Goal: Transaction & Acquisition: Purchase product/service

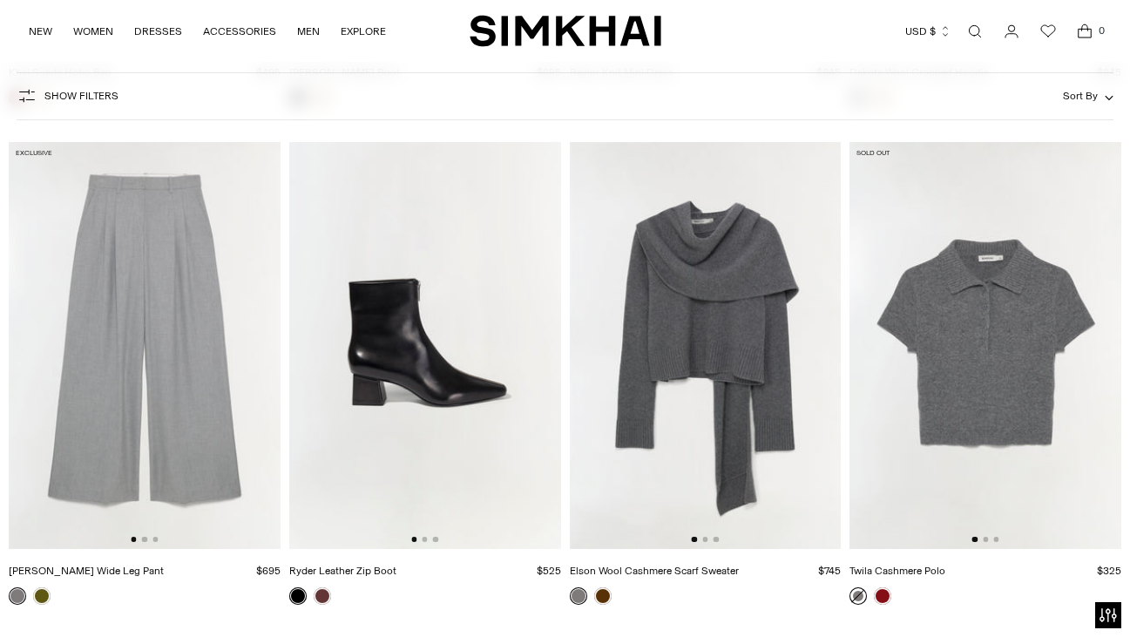
scroll to position [8103, 0]
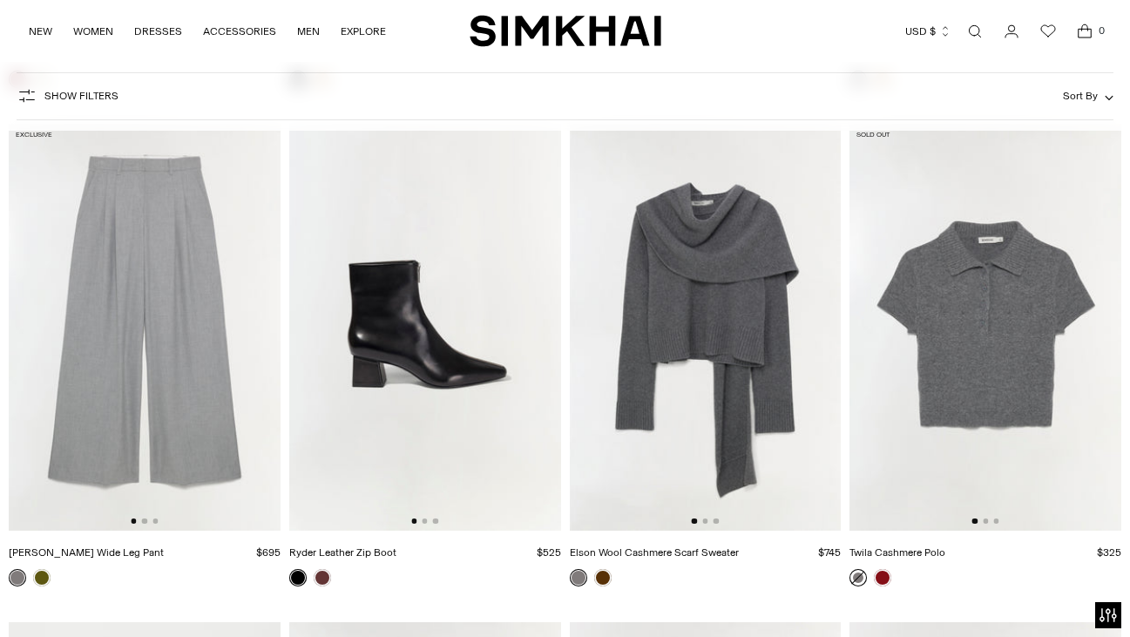
click at [141, 305] on img at bounding box center [145, 328] width 272 height 408
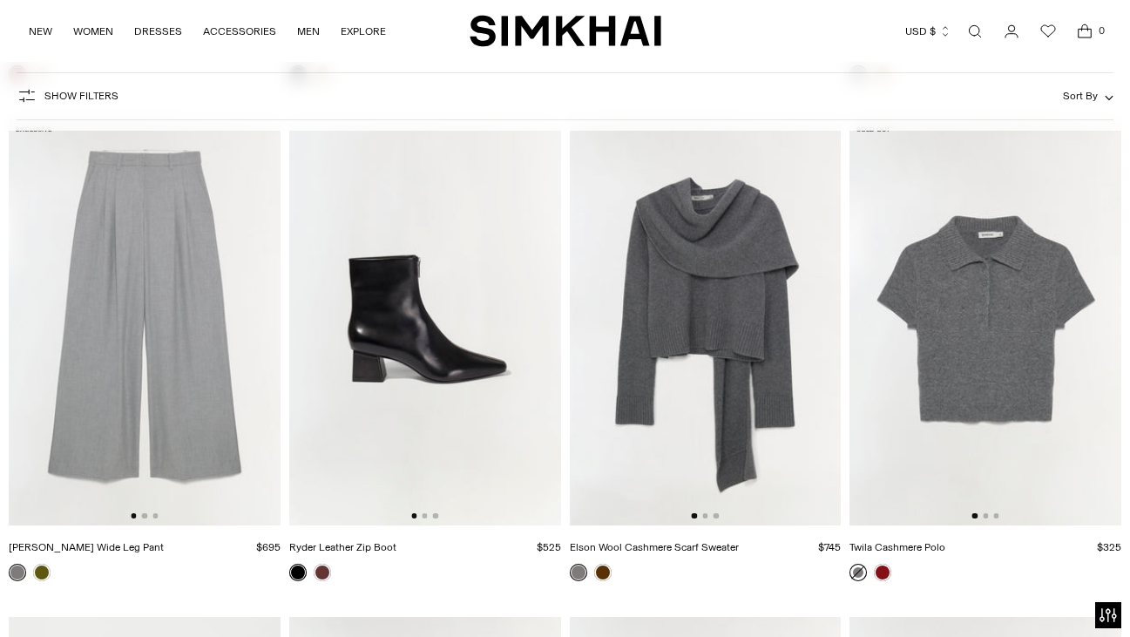
scroll to position [8091, 0]
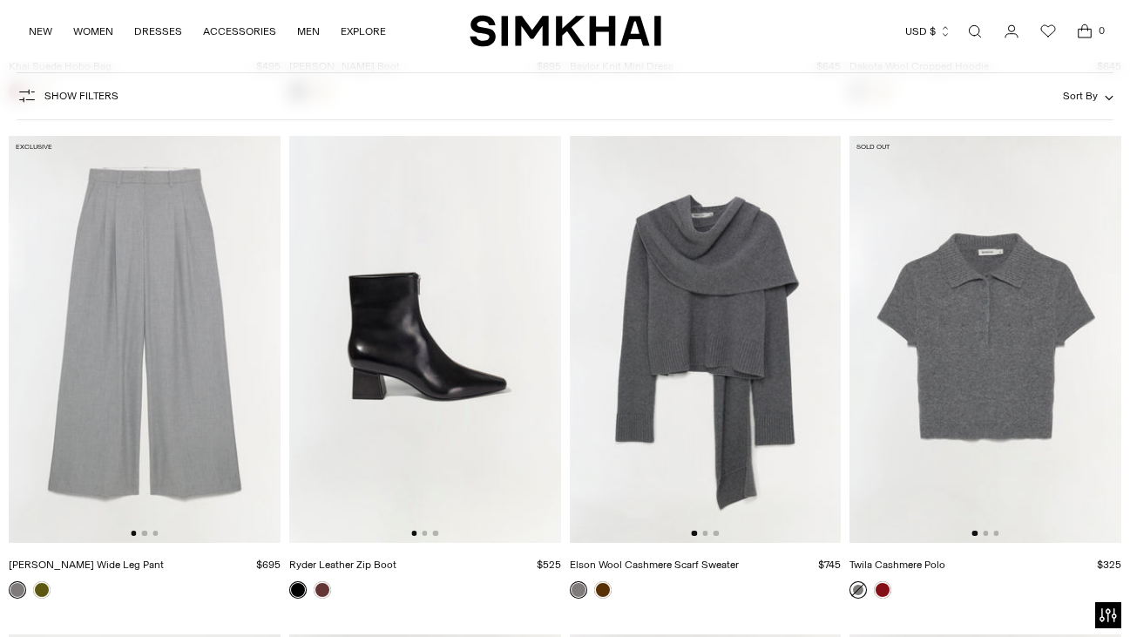
click at [763, 316] on img at bounding box center [706, 340] width 272 height 408
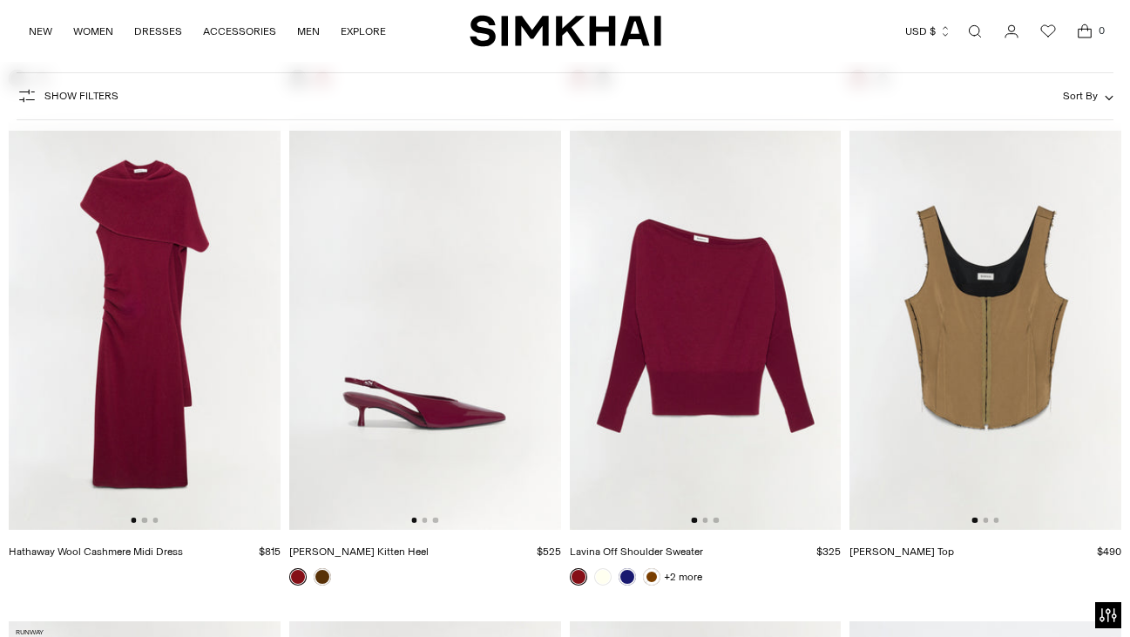
scroll to position [9624, 0]
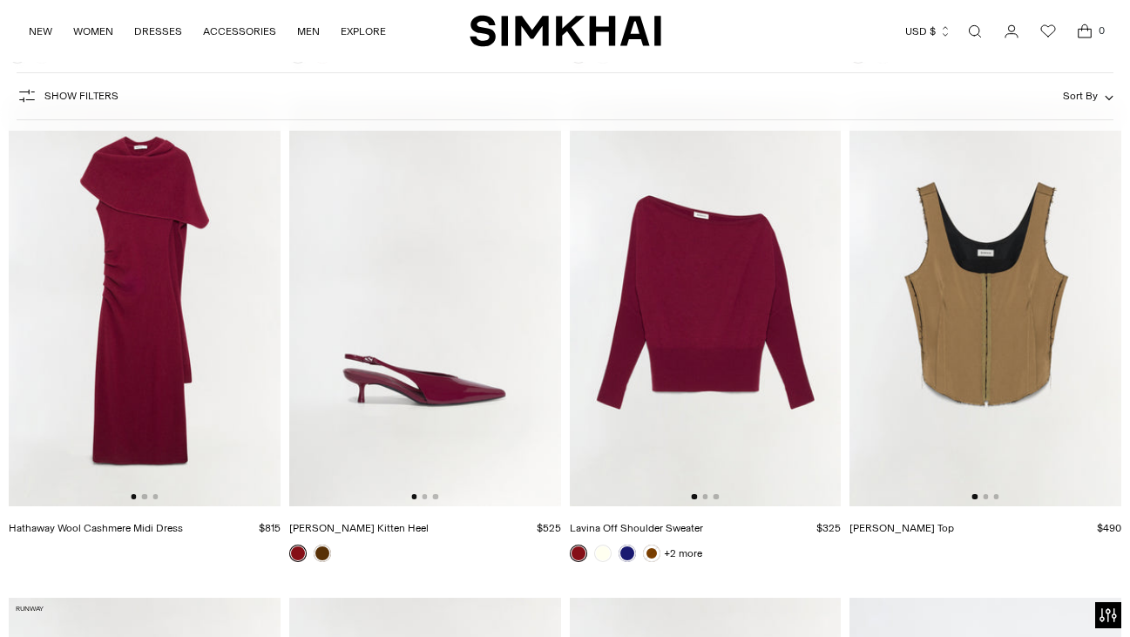
click at [701, 319] on img at bounding box center [706, 303] width 272 height 408
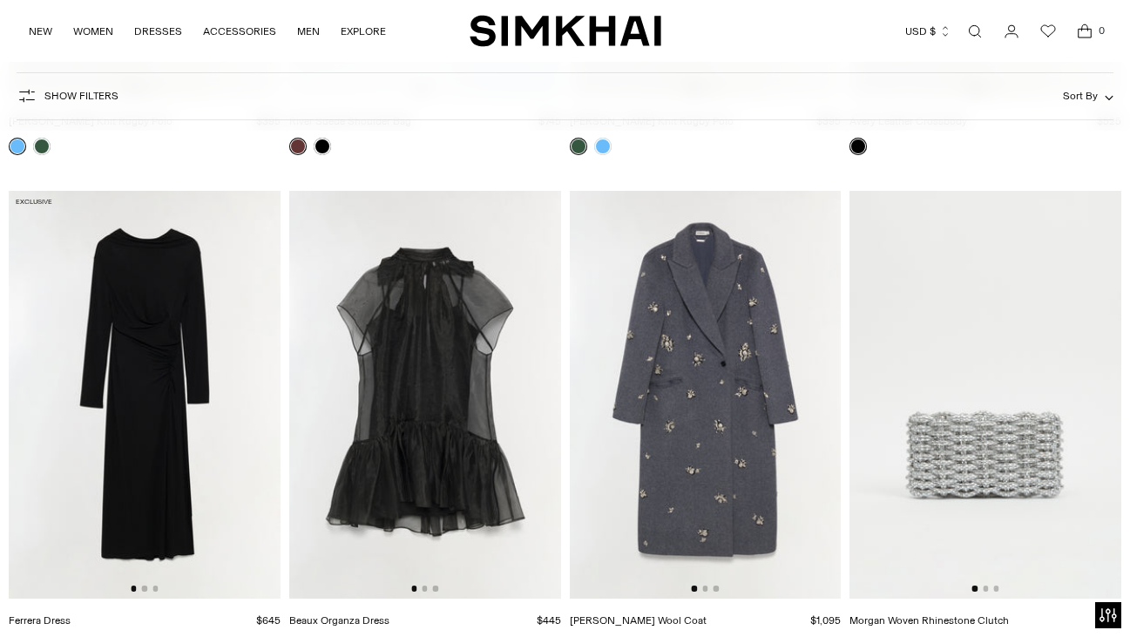
scroll to position [6243, 0]
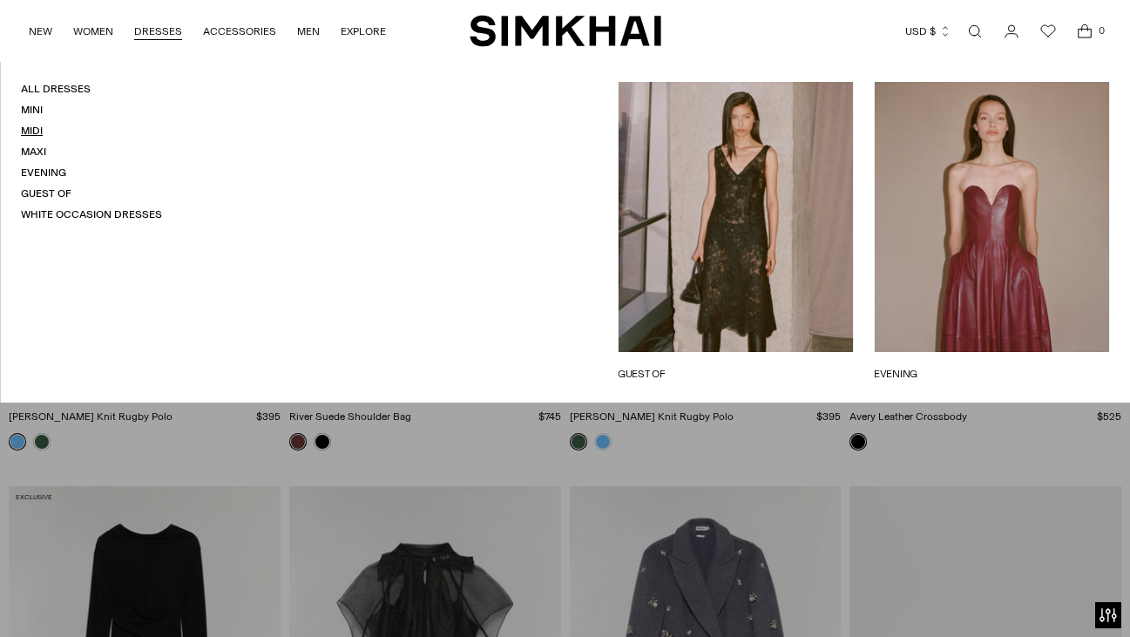
click at [40, 137] on link "Midi" at bounding box center [32, 131] width 22 height 12
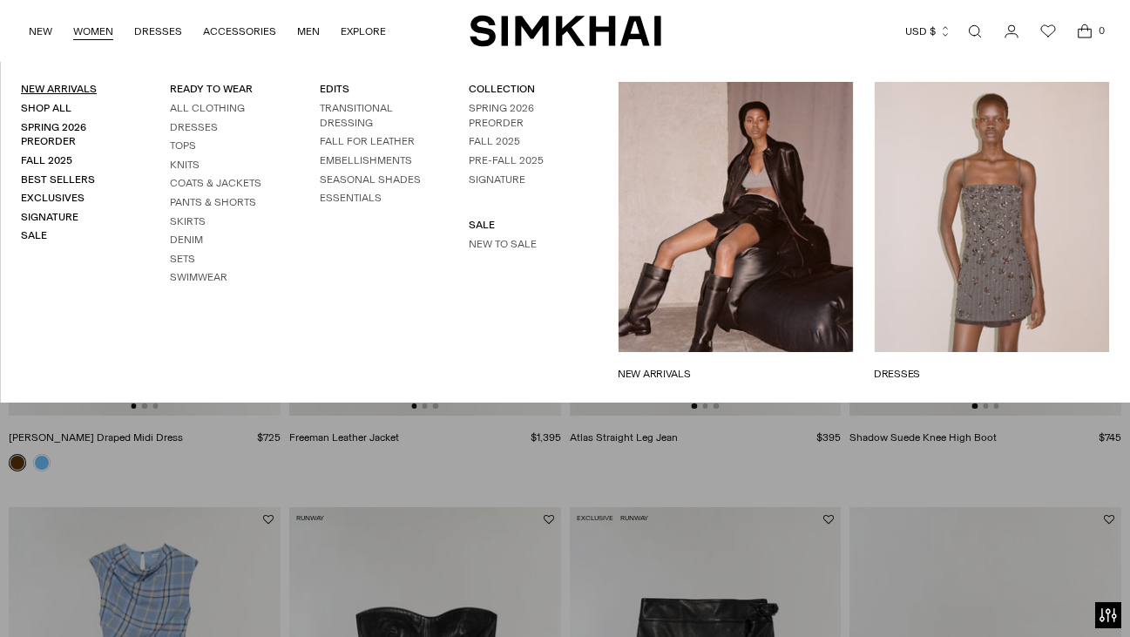
scroll to position [2230, 0]
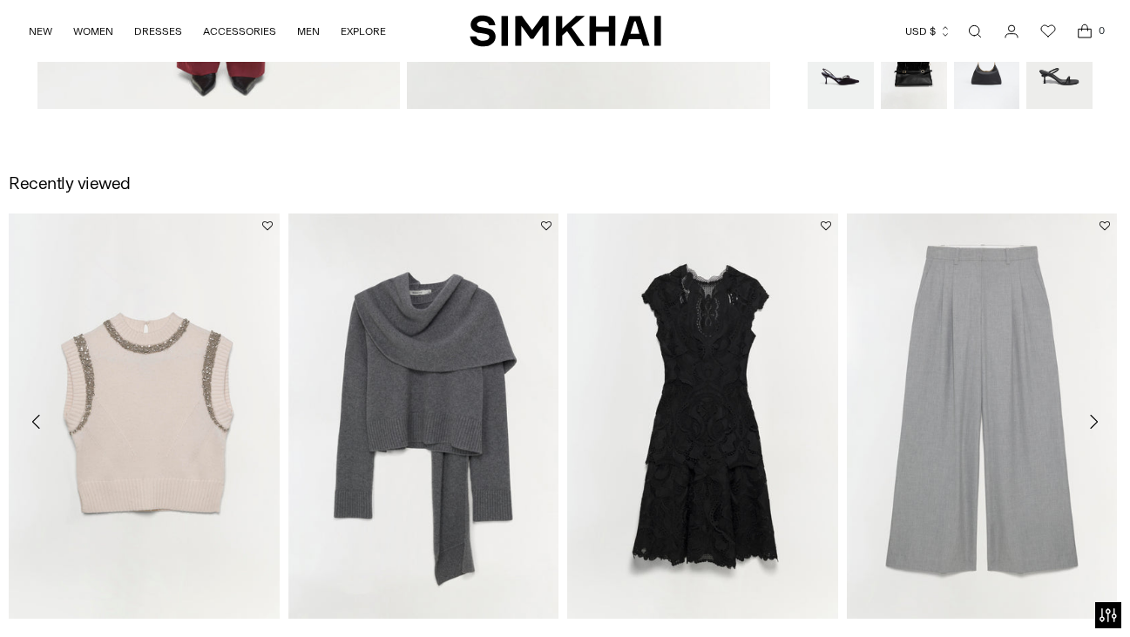
scroll to position [1665, 0]
click at [1094, 418] on icon "Move to next carousel slide" at bounding box center [1093, 422] width 21 height 21
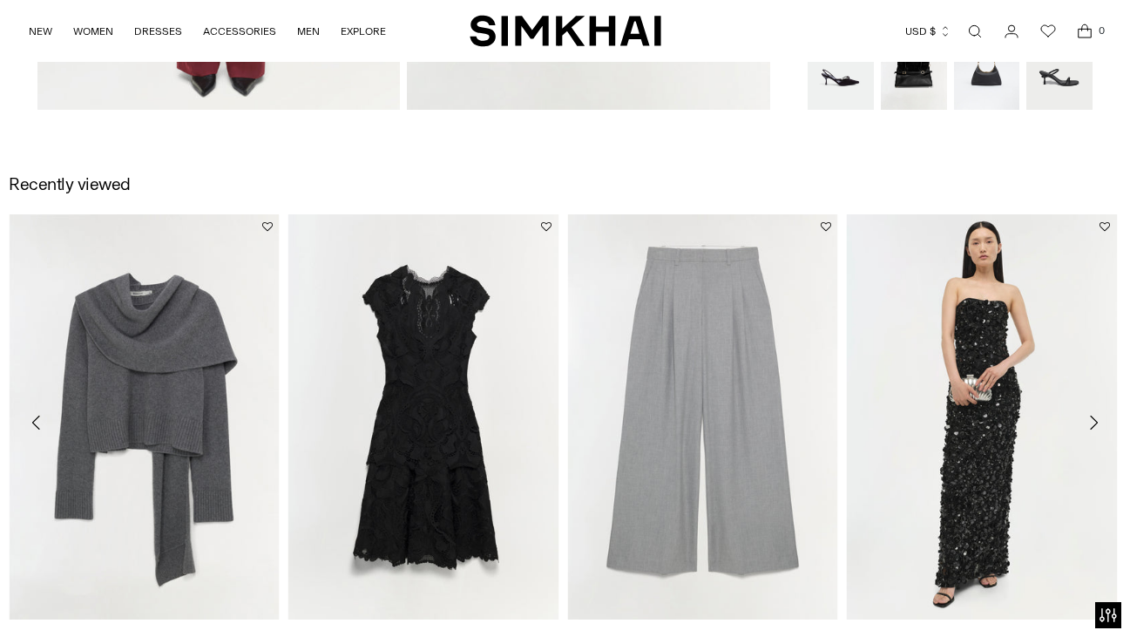
click at [1094, 418] on icon "Move to next carousel slide" at bounding box center [1093, 422] width 21 height 21
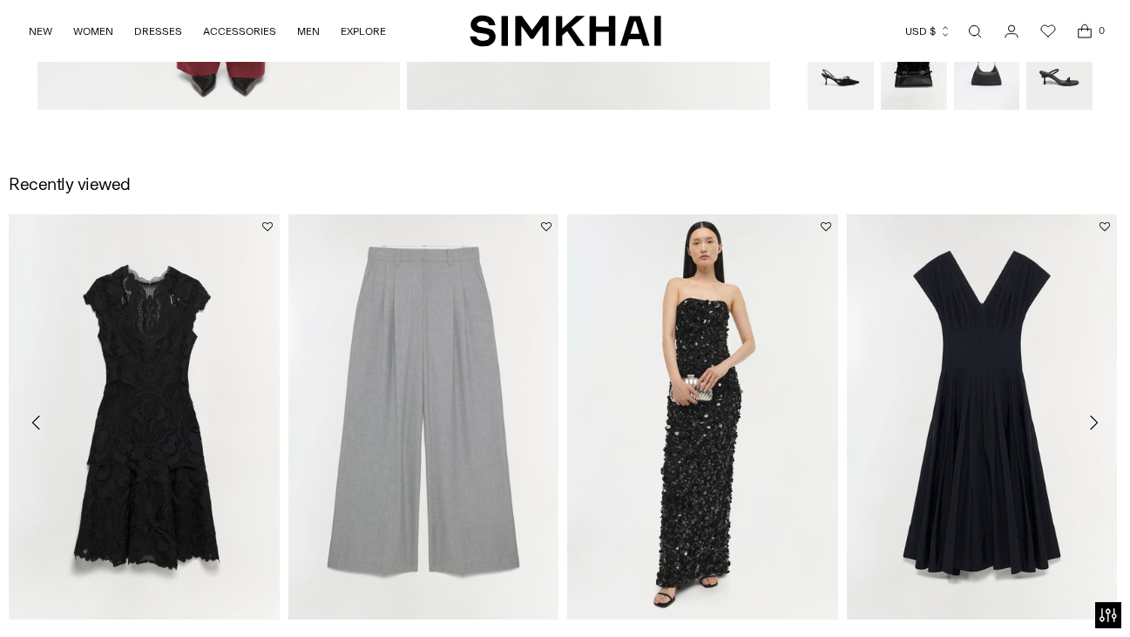
click at [1094, 418] on icon "Move to next carousel slide" at bounding box center [1093, 422] width 21 height 21
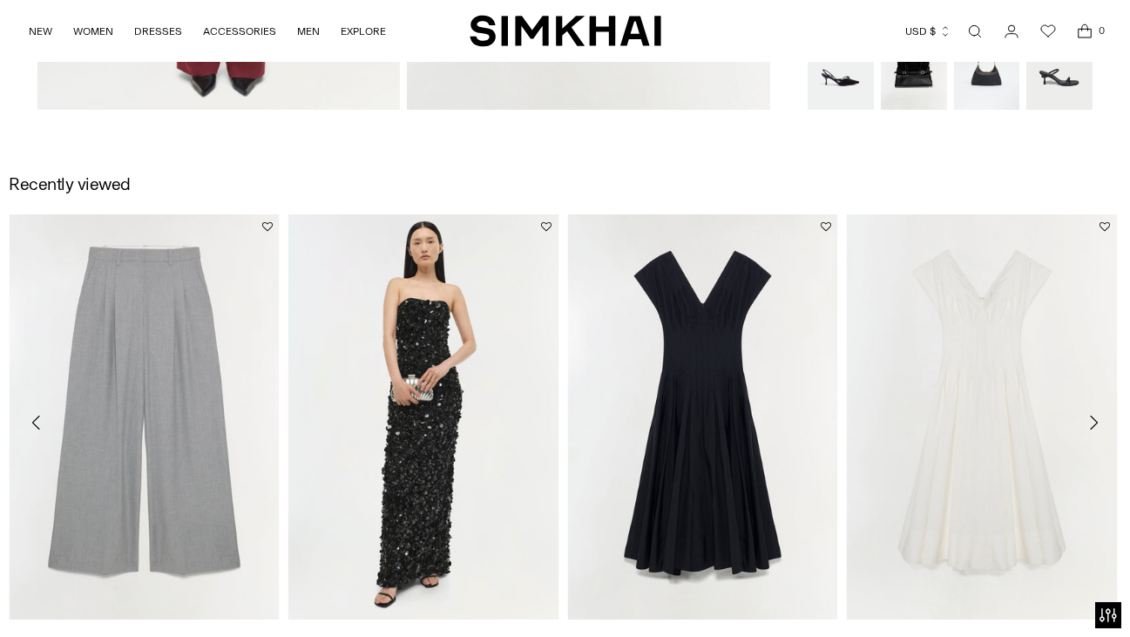
click at [1094, 418] on icon "Move to next carousel slide" at bounding box center [1093, 422] width 21 height 21
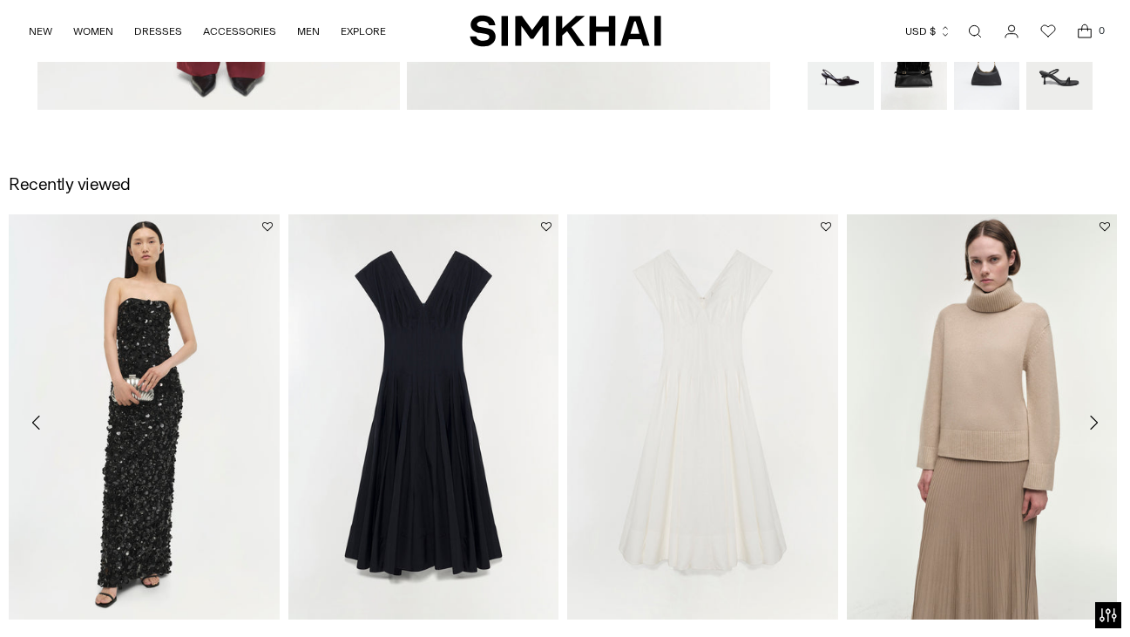
click at [1094, 418] on icon "Move to next carousel slide" at bounding box center [1093, 422] width 21 height 21
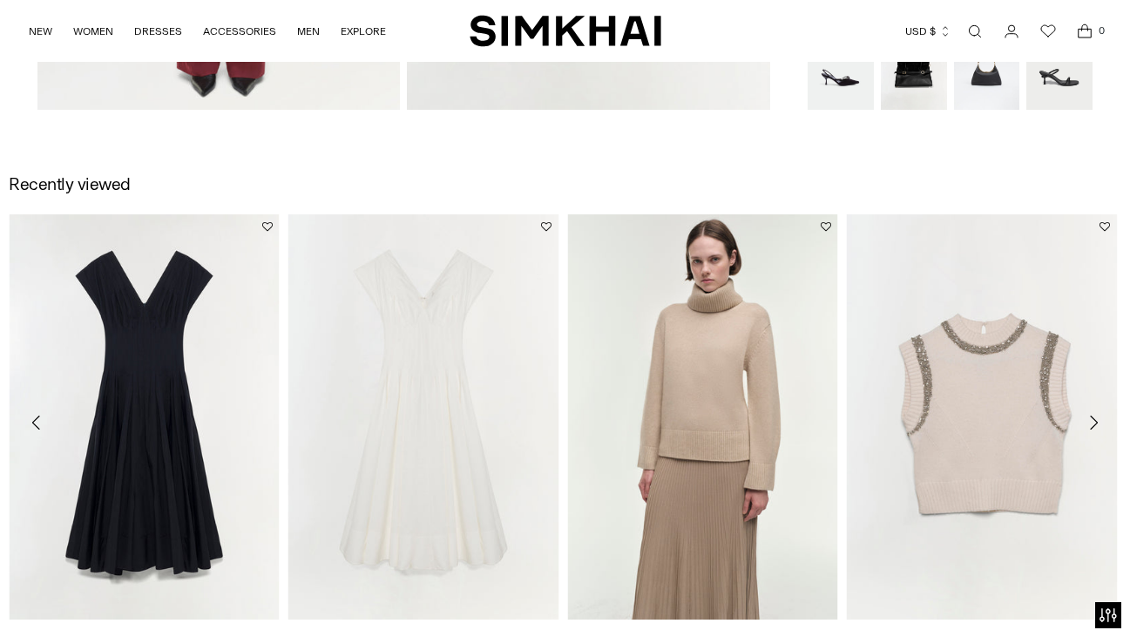
click at [1094, 418] on icon "Move to next carousel slide" at bounding box center [1093, 422] width 21 height 21
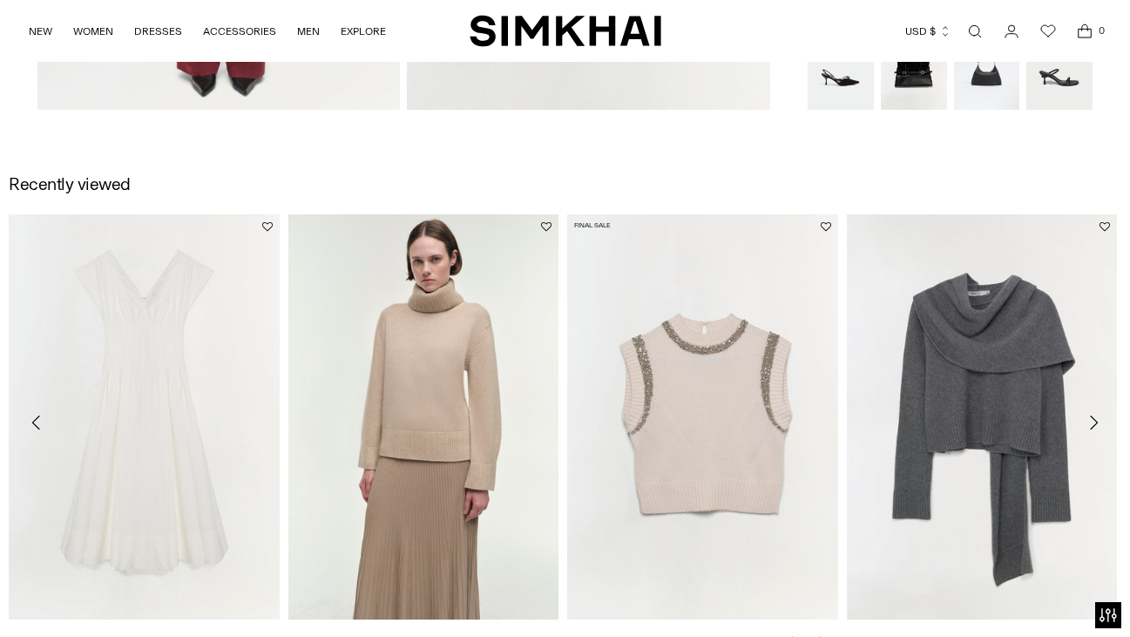
click at [653, 635] on link "Joanae Pullover" at bounding box center [609, 641] width 85 height 12
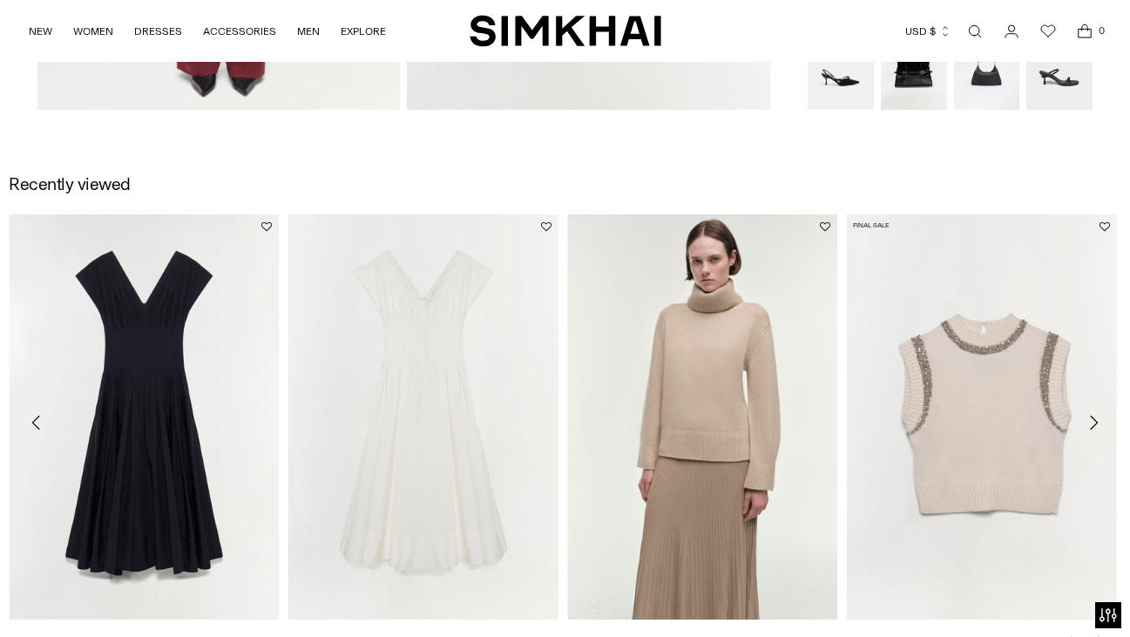
click at [931, 635] on link "Joanae Pullover" at bounding box center [888, 641] width 85 height 12
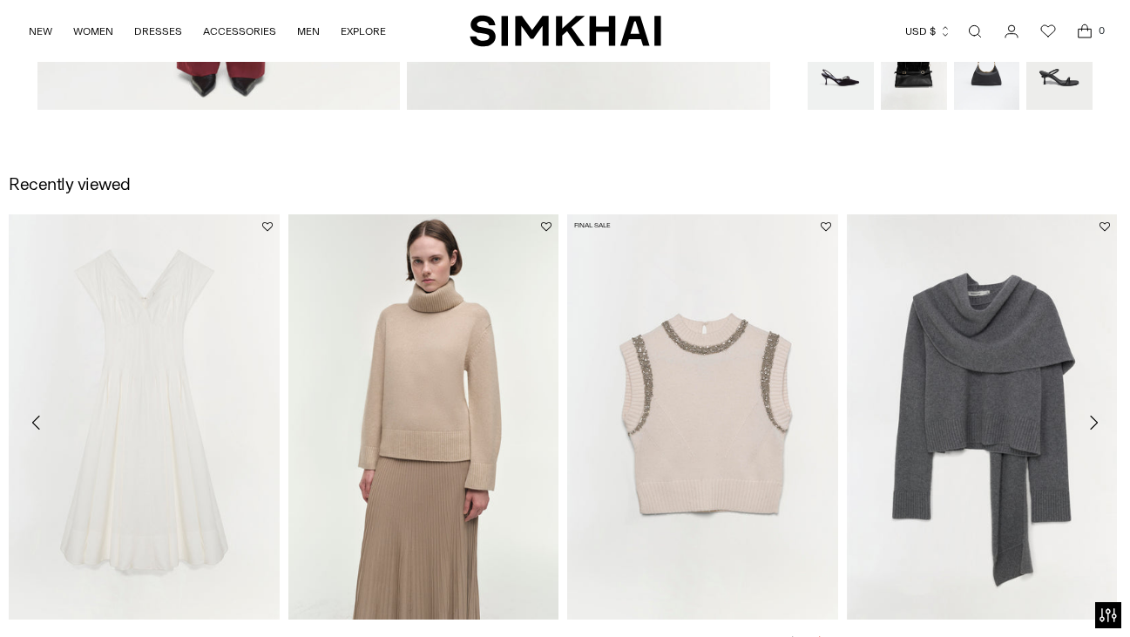
click at [653, 635] on link "Joanae Pullover" at bounding box center [609, 641] width 85 height 12
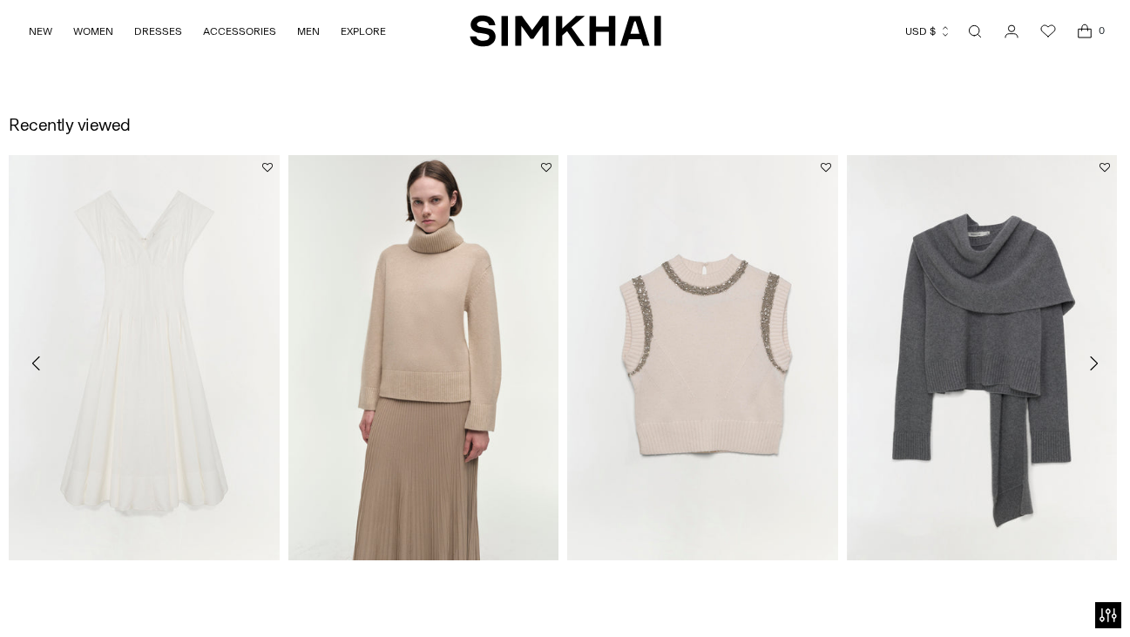
scroll to position [1727, 0]
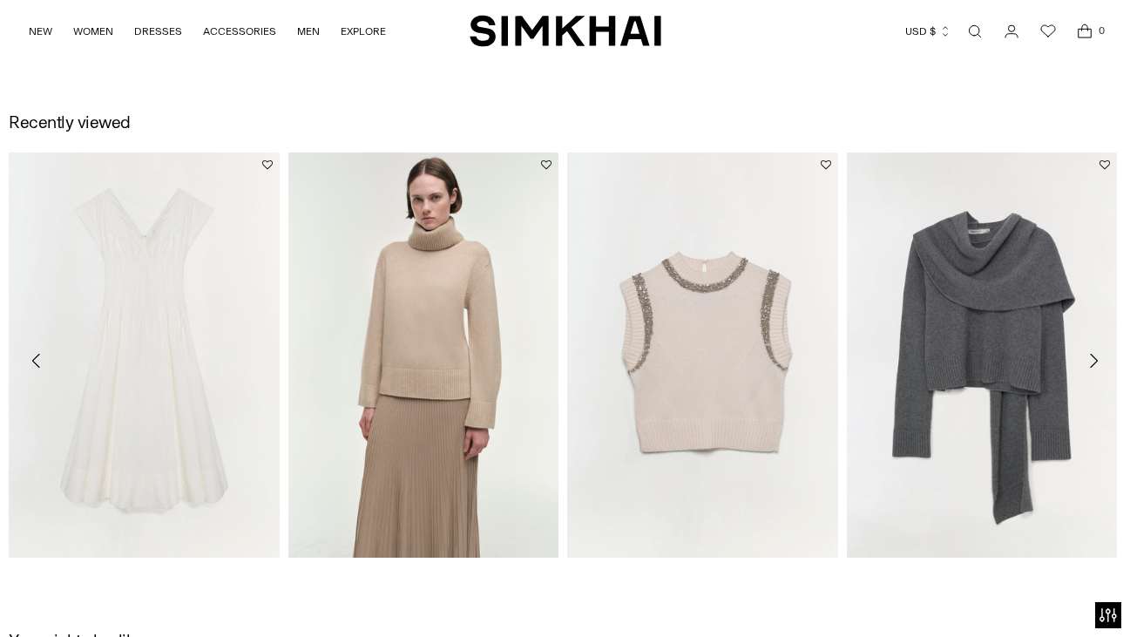
click at [1093, 362] on icon "Move to next carousel slide" at bounding box center [1094, 361] width 8 height 14
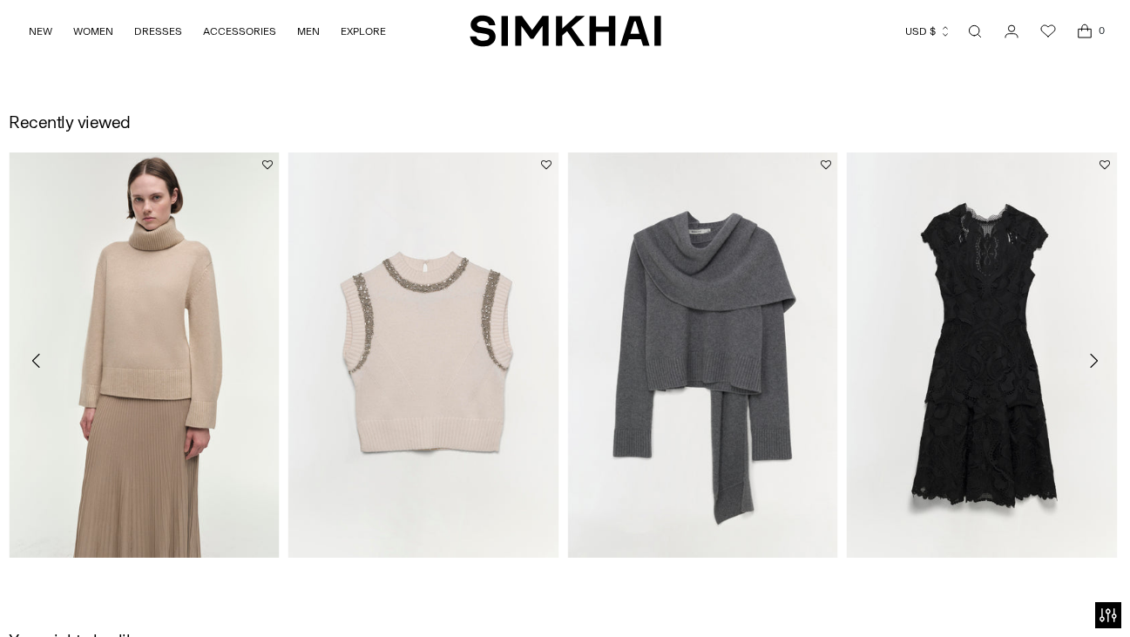
click at [1093, 362] on icon "Move to next carousel slide" at bounding box center [1094, 361] width 8 height 14
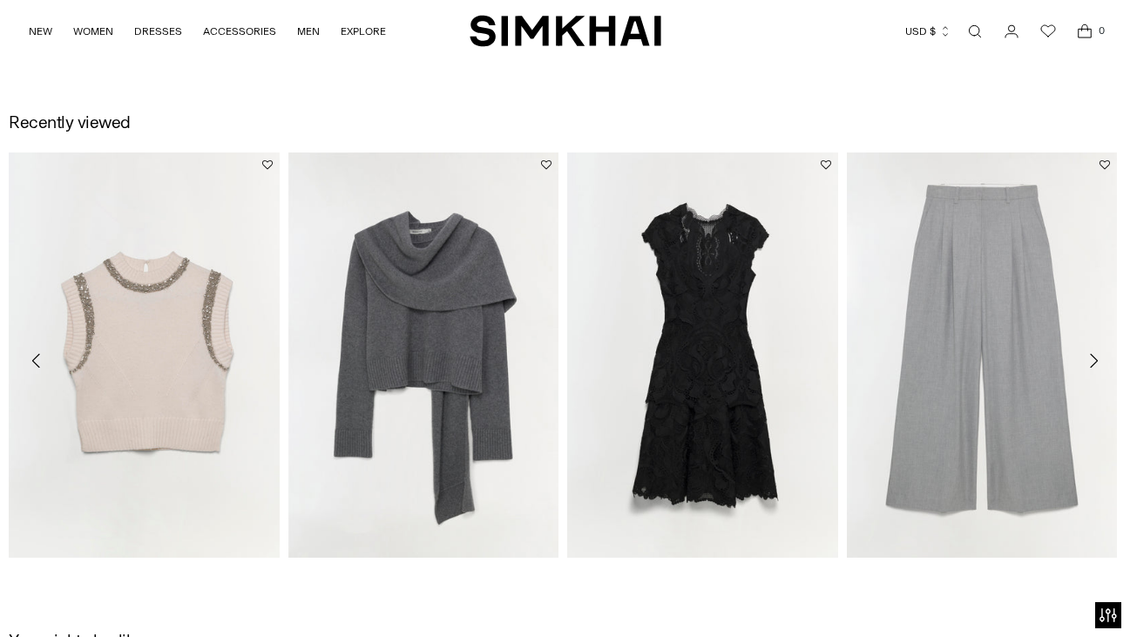
click at [1093, 362] on icon "Move to next carousel slide" at bounding box center [1094, 361] width 8 height 14
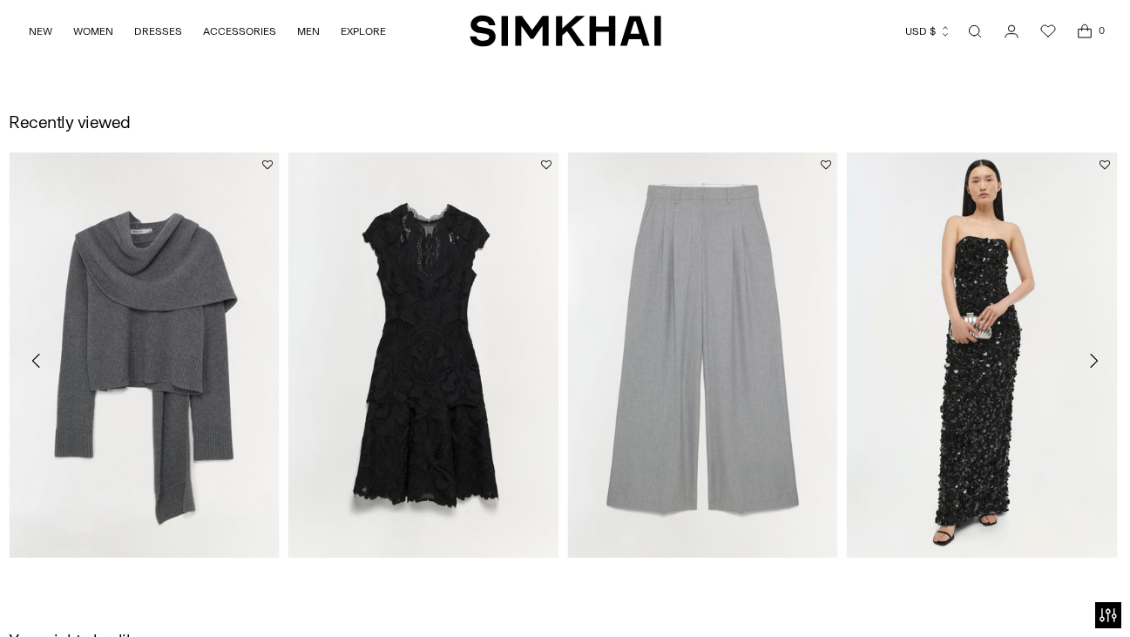
click at [1093, 362] on icon "Move to next carousel slide" at bounding box center [1094, 361] width 8 height 14
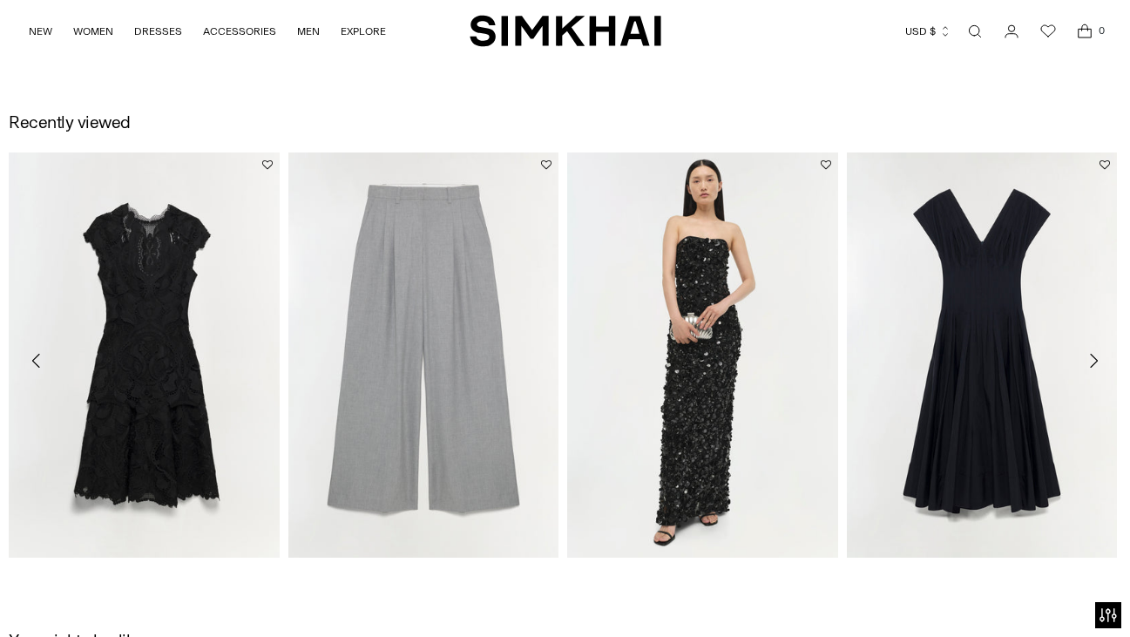
click at [1093, 362] on icon "Move to next carousel slide" at bounding box center [1094, 361] width 8 height 14
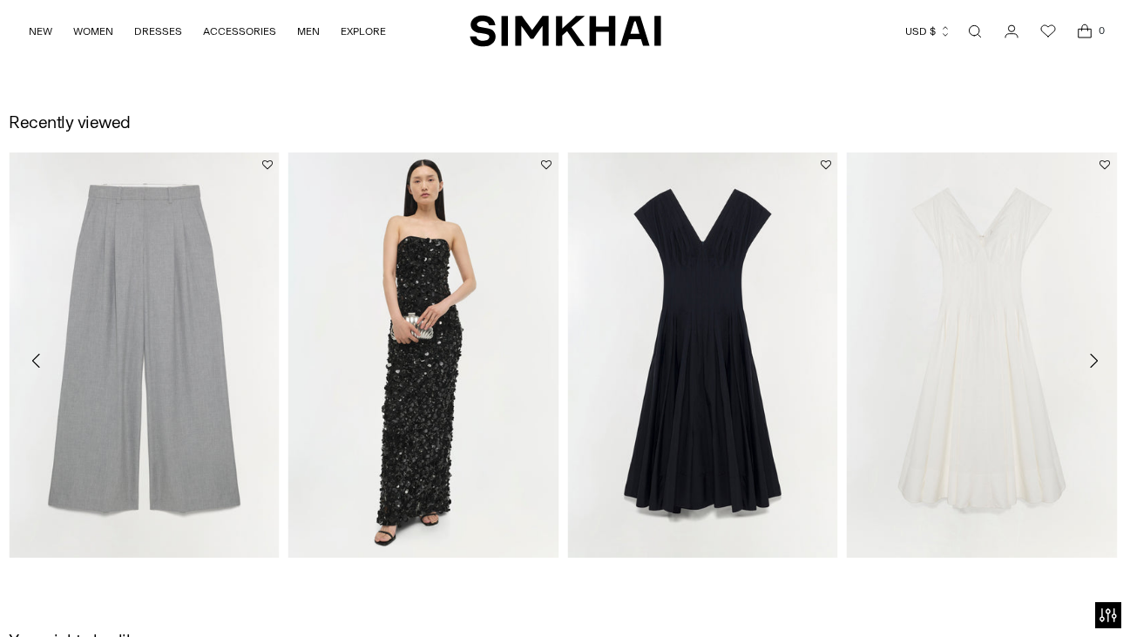
click at [1093, 362] on icon "Move to next carousel slide" at bounding box center [1094, 361] width 8 height 14
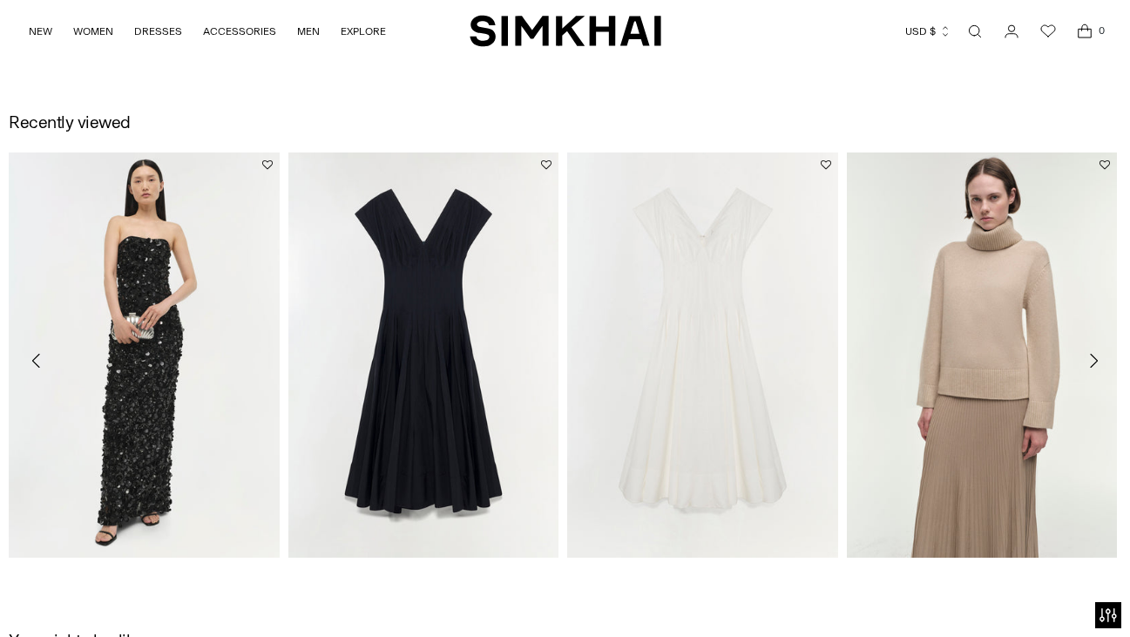
click at [1093, 358] on icon "Move to next carousel slide" at bounding box center [1094, 361] width 8 height 14
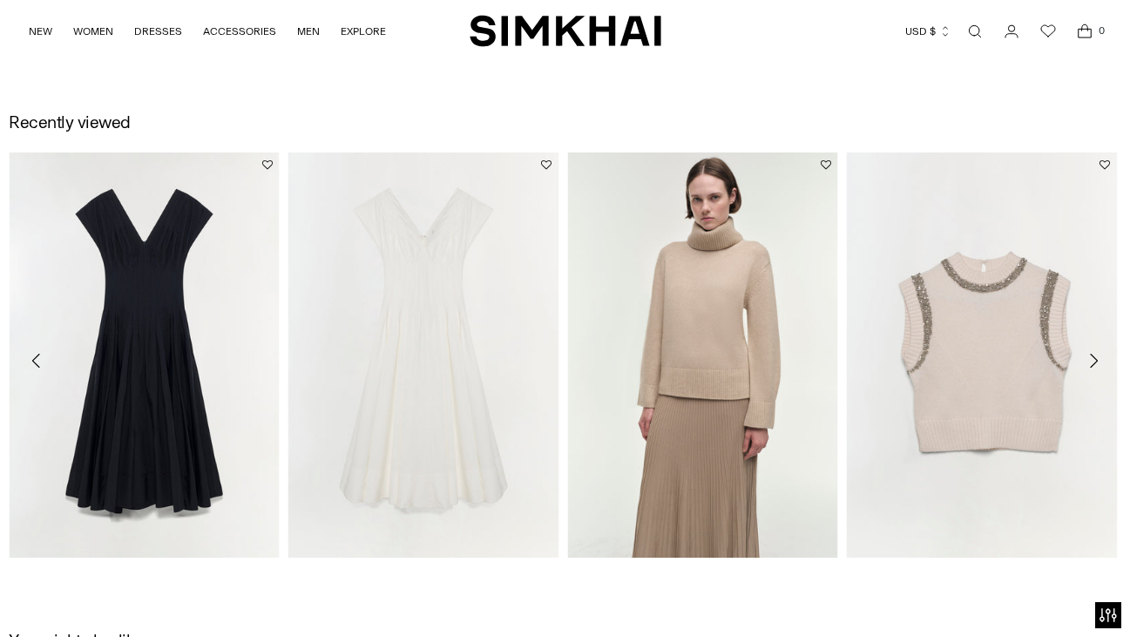
click at [1093, 358] on icon "Move to next carousel slide" at bounding box center [1094, 361] width 8 height 14
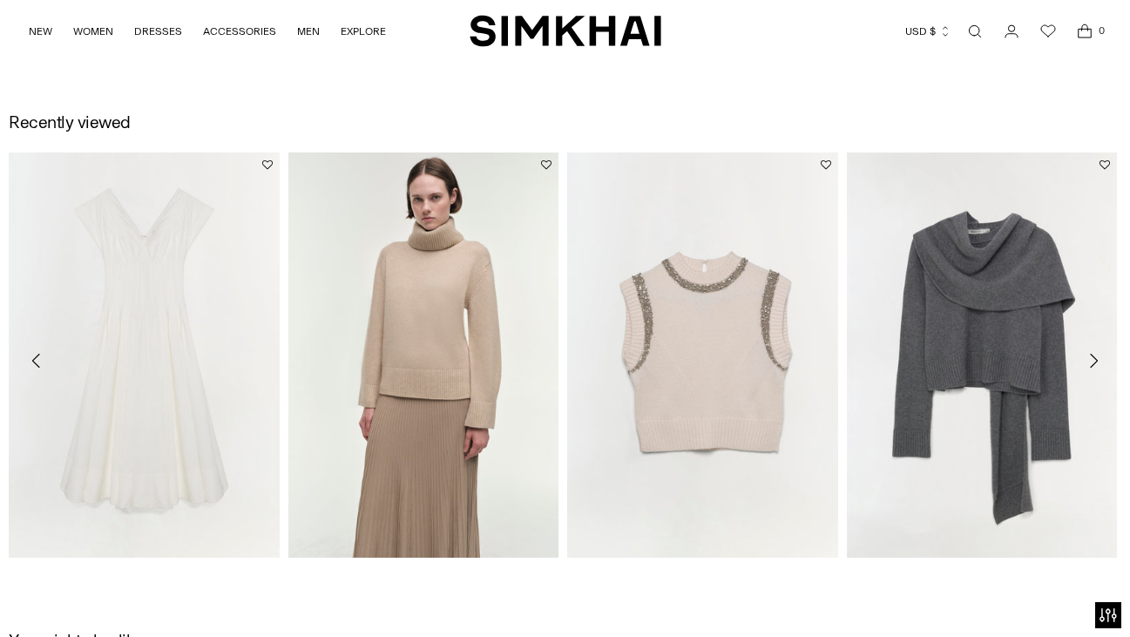
click at [1093, 358] on icon "Move to next carousel slide" at bounding box center [1094, 361] width 8 height 14
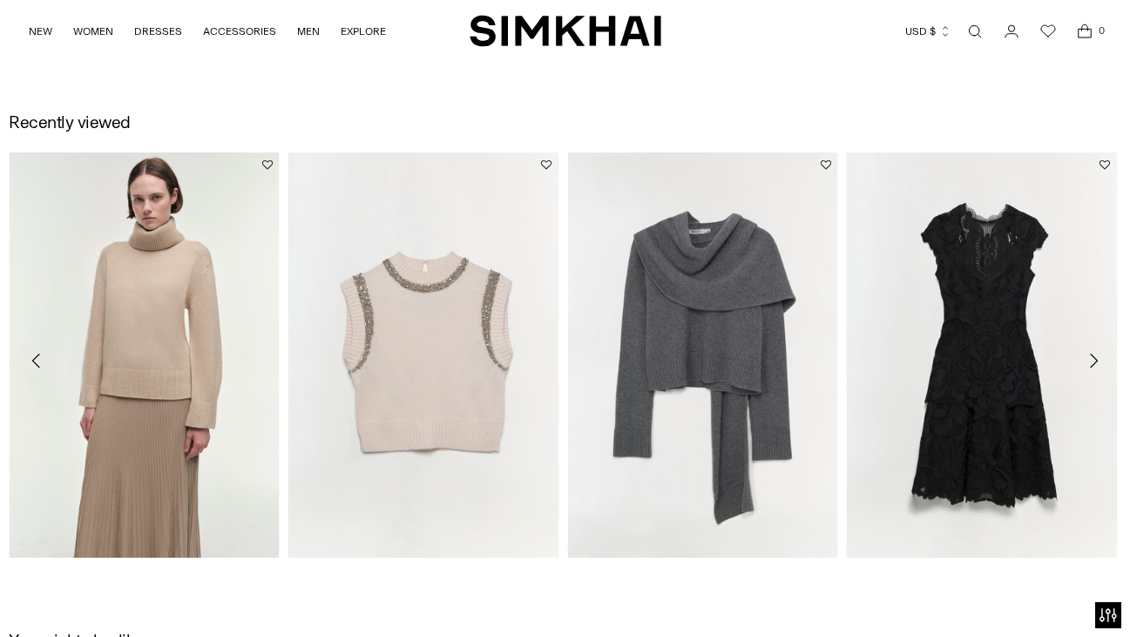
click at [1093, 358] on icon "Move to next carousel slide" at bounding box center [1094, 361] width 8 height 14
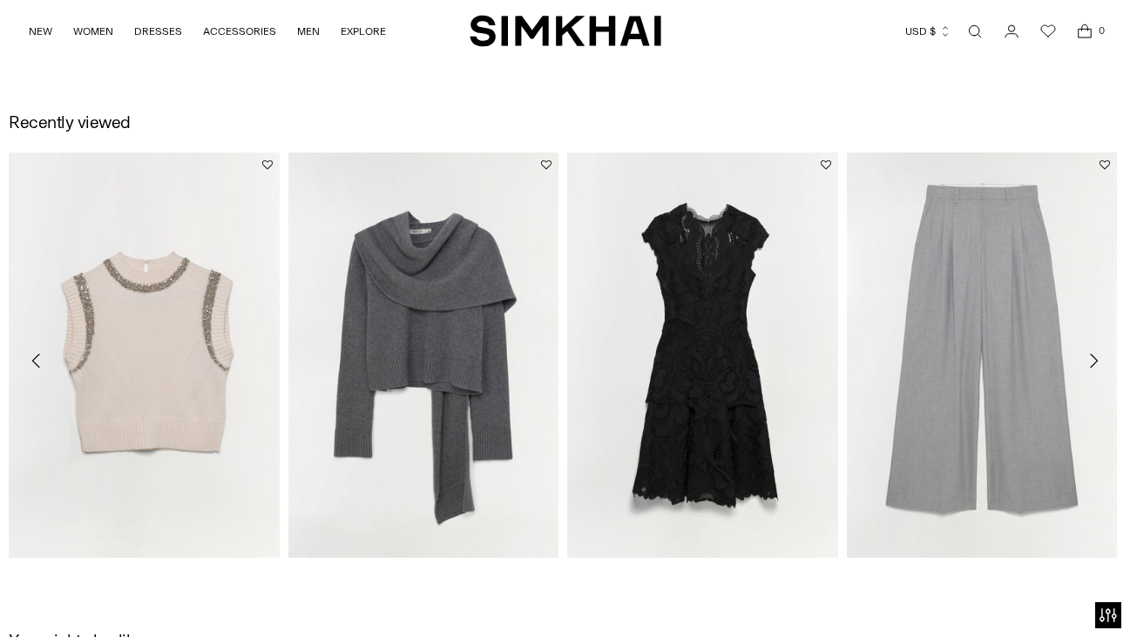
click at [1093, 358] on icon "Move to next carousel slide" at bounding box center [1094, 361] width 8 height 14
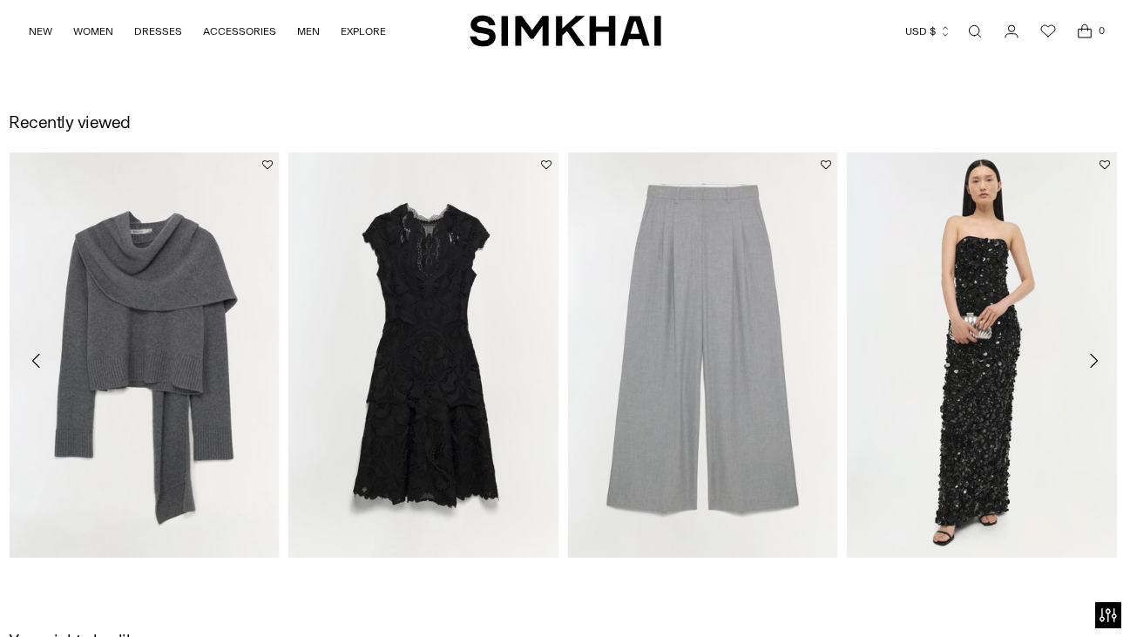
click at [1093, 358] on icon "Move to next carousel slide" at bounding box center [1094, 361] width 8 height 14
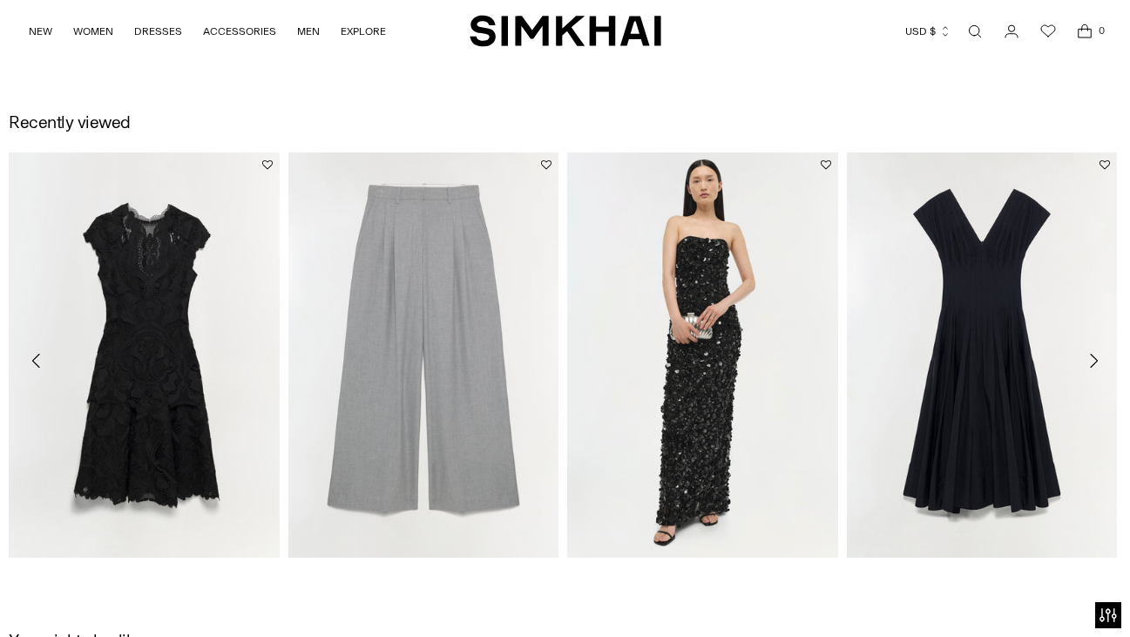
click at [1093, 358] on icon "Move to next carousel slide" at bounding box center [1094, 361] width 8 height 14
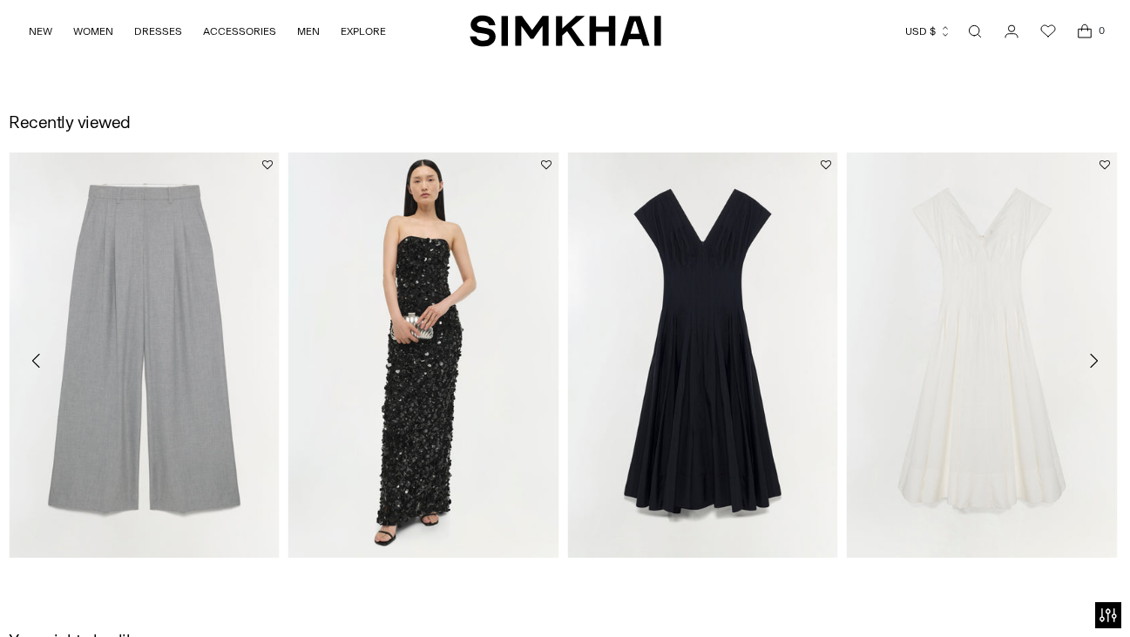
click at [1093, 358] on icon "Move to next carousel slide" at bounding box center [1094, 361] width 8 height 14
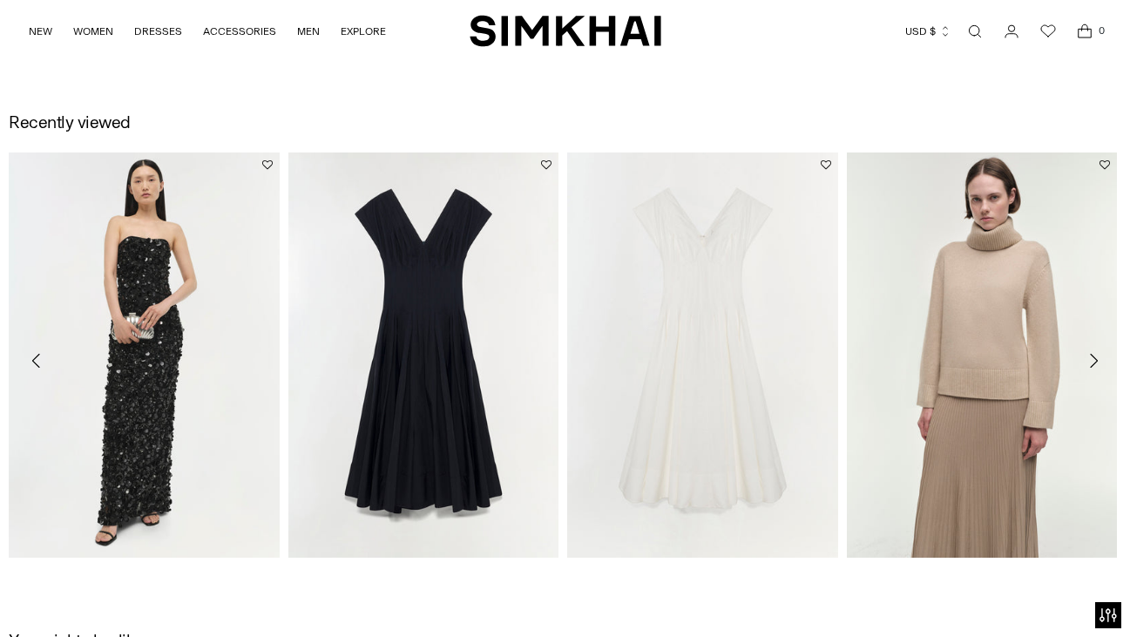
click at [1093, 358] on icon "Move to next carousel slide" at bounding box center [1094, 361] width 8 height 14
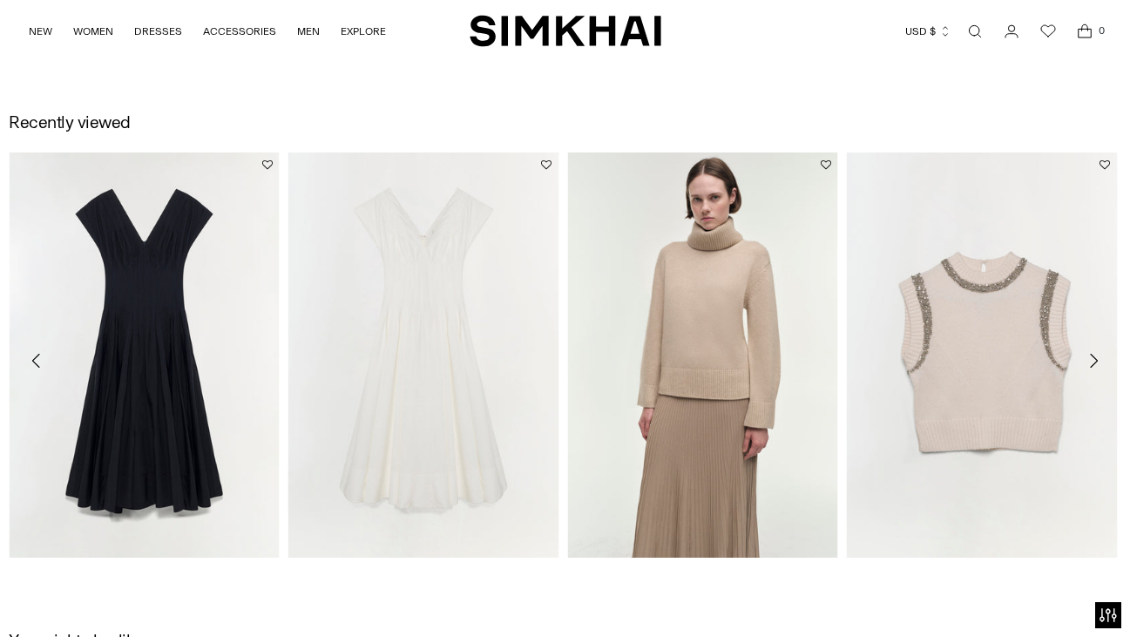
click at [1093, 358] on icon "Move to next carousel slide" at bounding box center [1094, 361] width 8 height 14
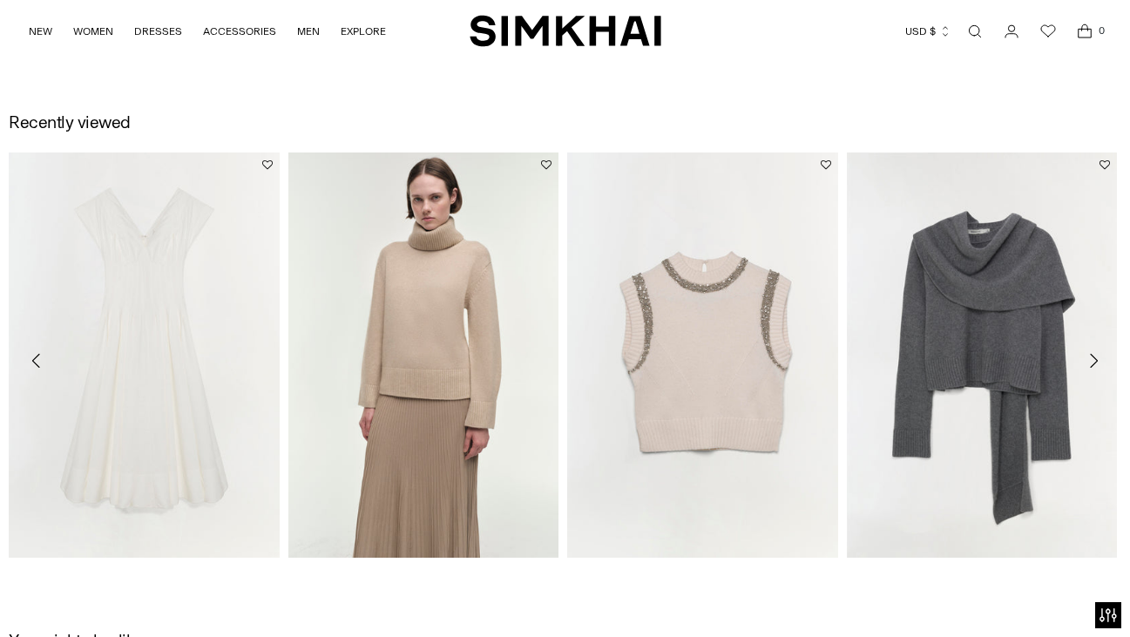
click at [1093, 358] on icon "Move to next carousel slide" at bounding box center [1094, 361] width 8 height 14
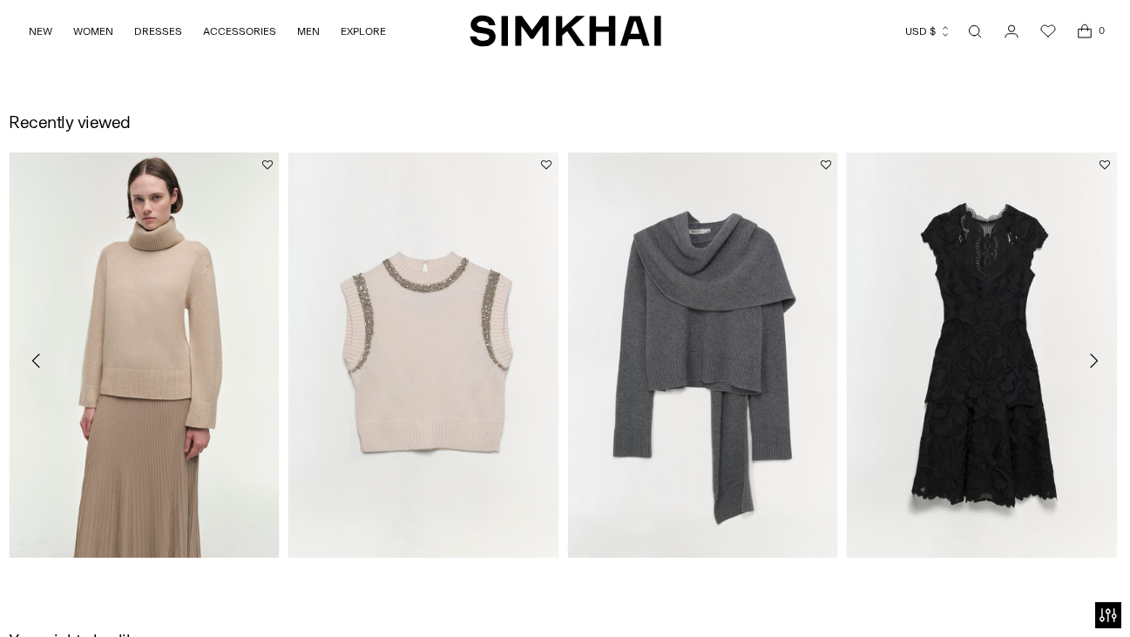
click at [1093, 358] on icon "Move to next carousel slide" at bounding box center [1094, 361] width 8 height 14
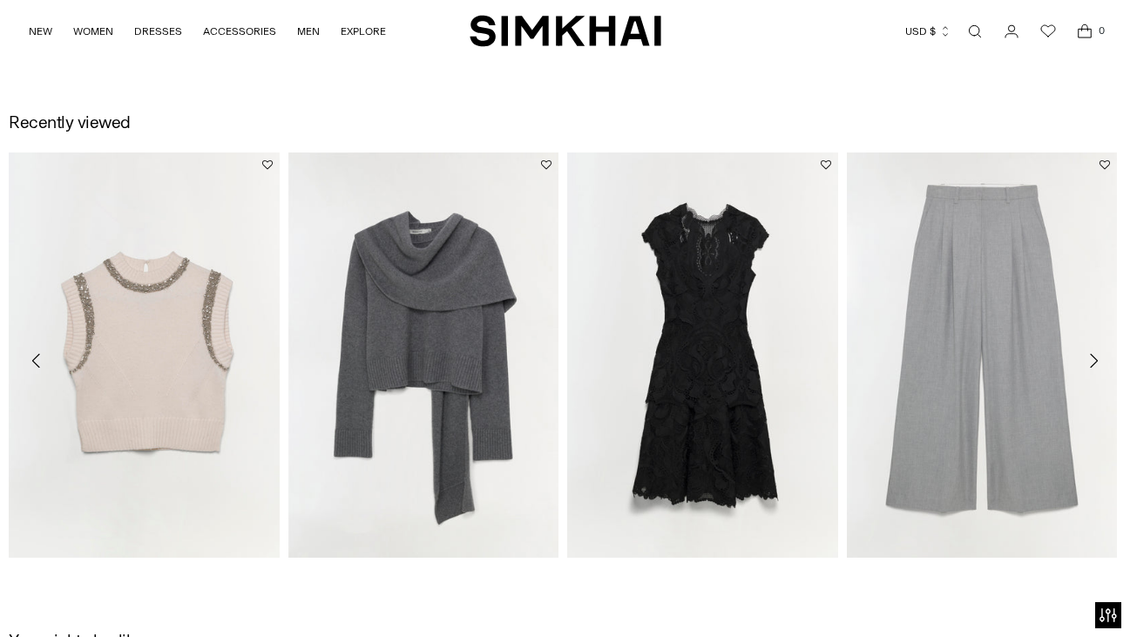
click at [1093, 358] on icon "Move to next carousel slide" at bounding box center [1094, 361] width 8 height 14
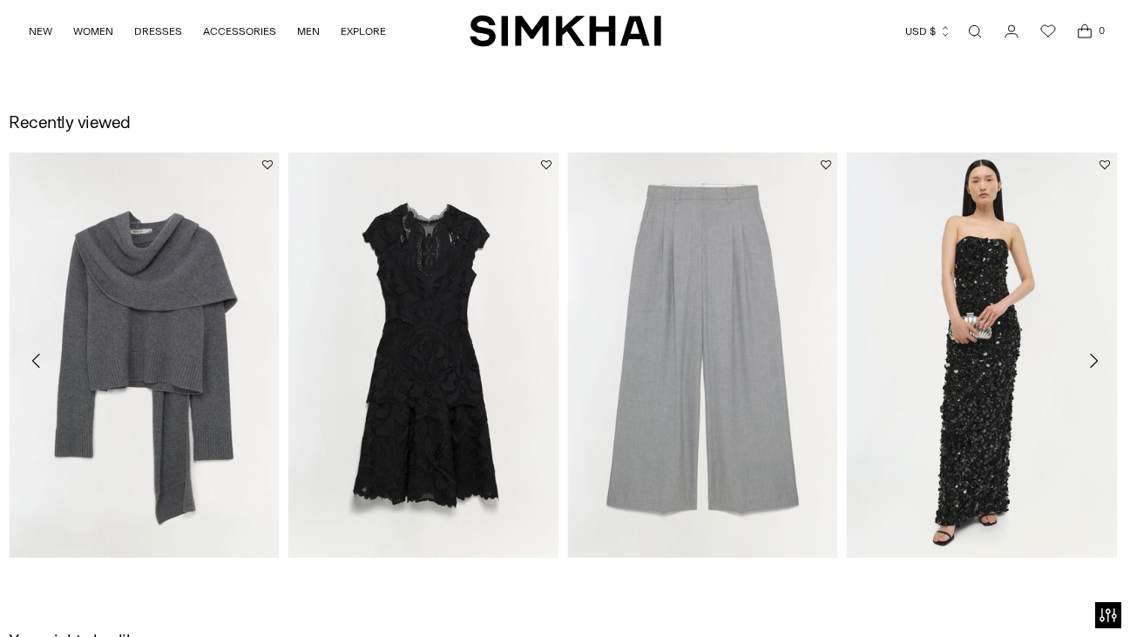
click at [1093, 358] on icon "Move to next carousel slide" at bounding box center [1094, 361] width 8 height 14
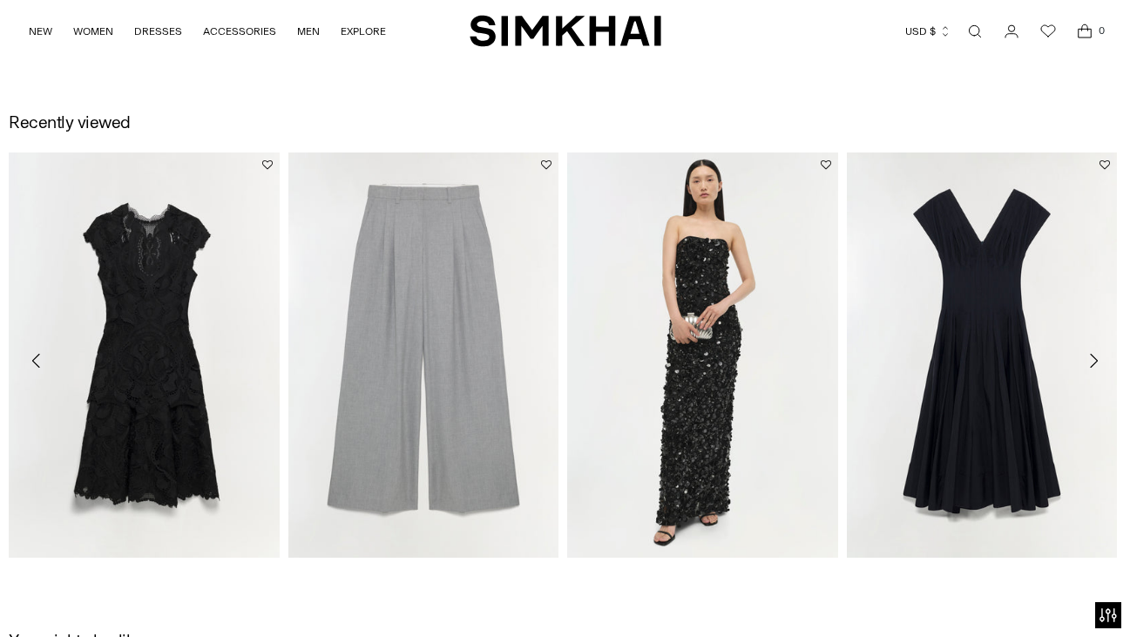
click at [1093, 358] on icon "Move to next carousel slide" at bounding box center [1094, 361] width 8 height 14
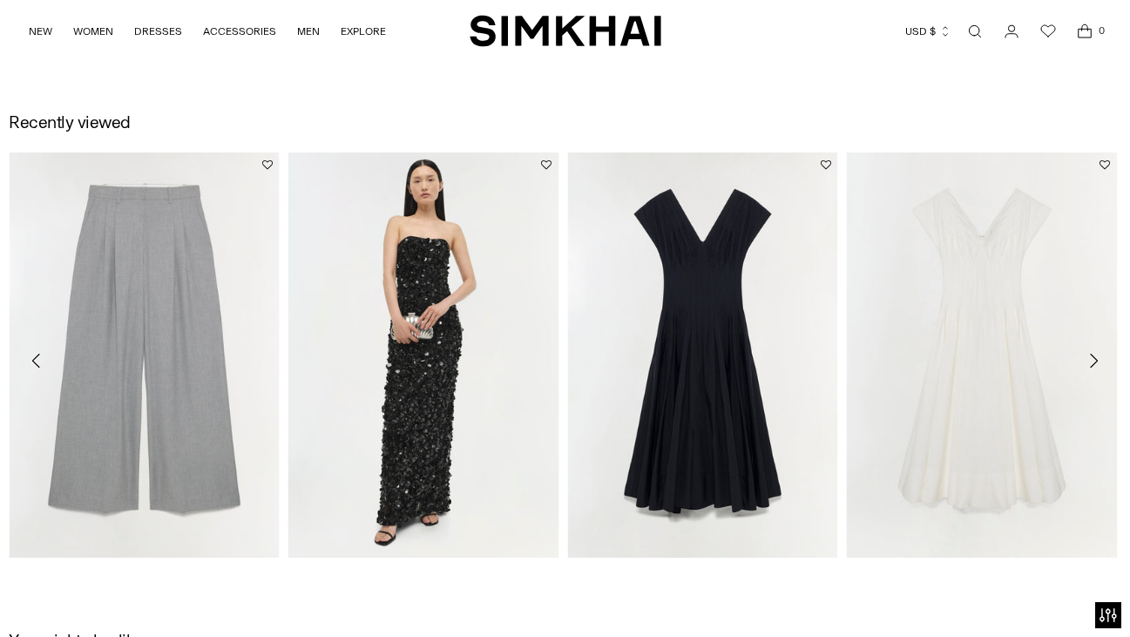
click at [1093, 358] on icon "Move to next carousel slide" at bounding box center [1094, 361] width 8 height 14
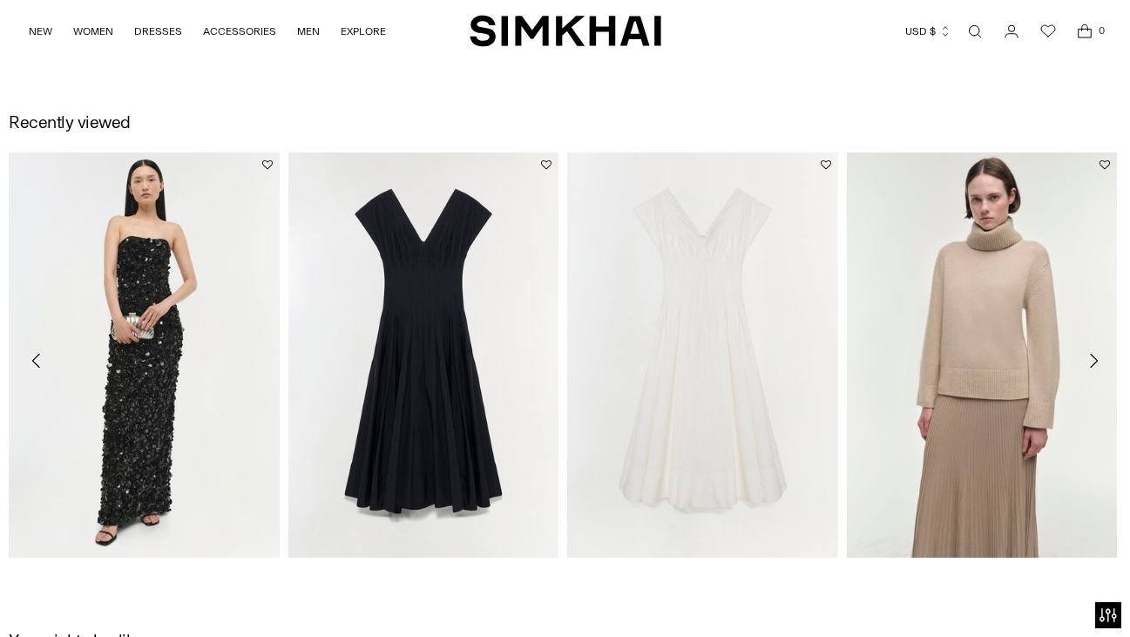
click at [1093, 358] on icon "Move to next carousel slide" at bounding box center [1094, 361] width 8 height 14
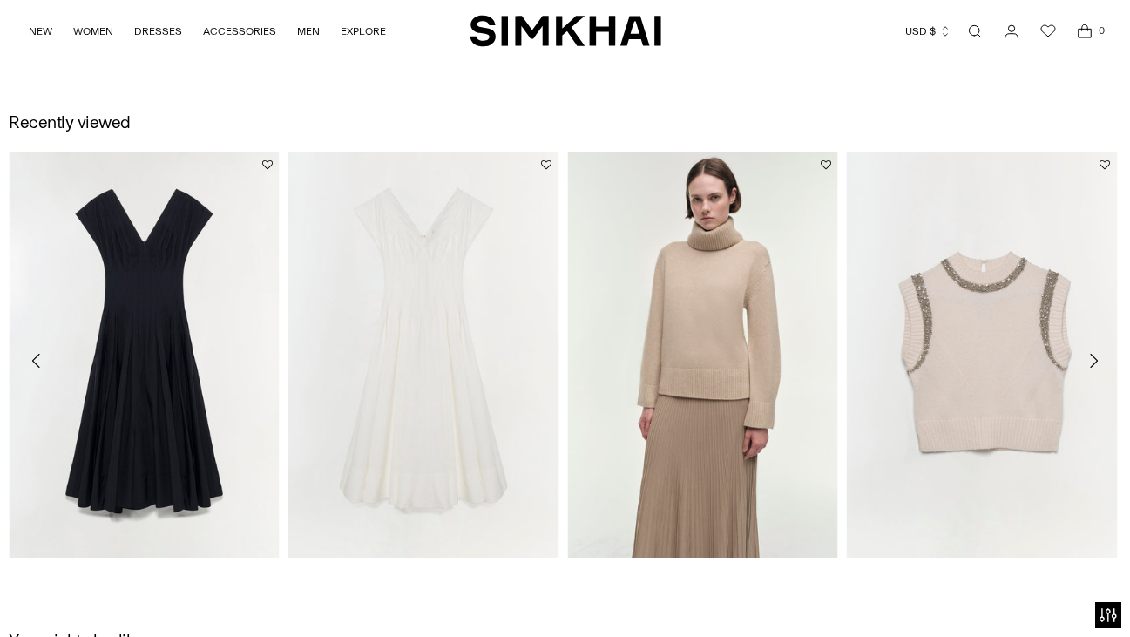
click at [1093, 358] on icon "Move to next carousel slide" at bounding box center [1094, 361] width 8 height 14
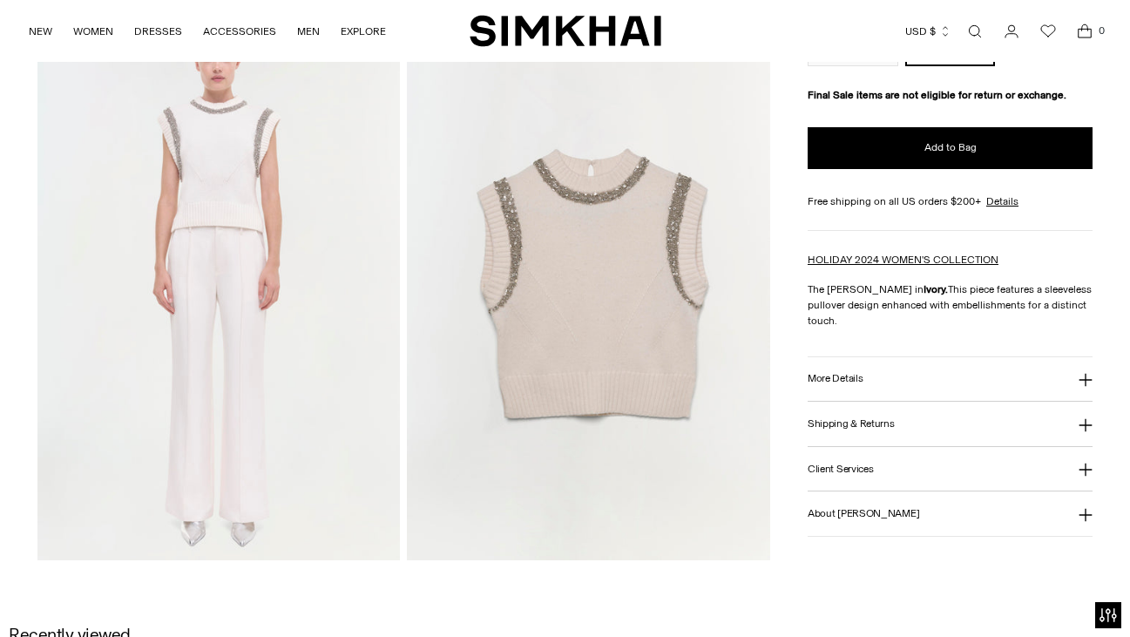
scroll to position [1235, 0]
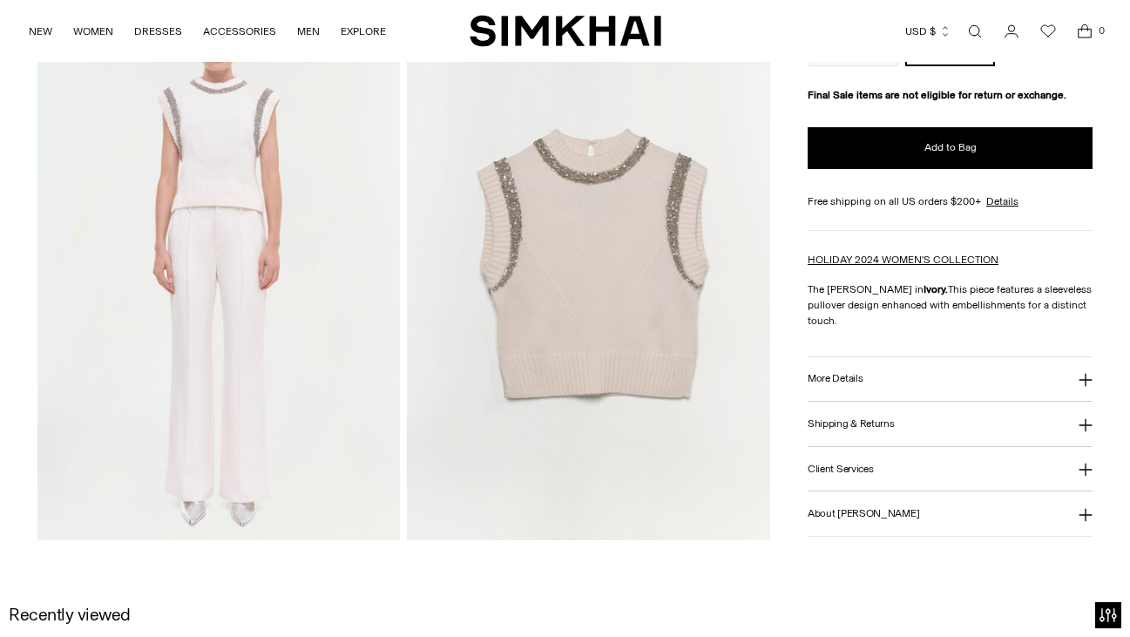
click at [227, 379] on img at bounding box center [218, 268] width 363 height 545
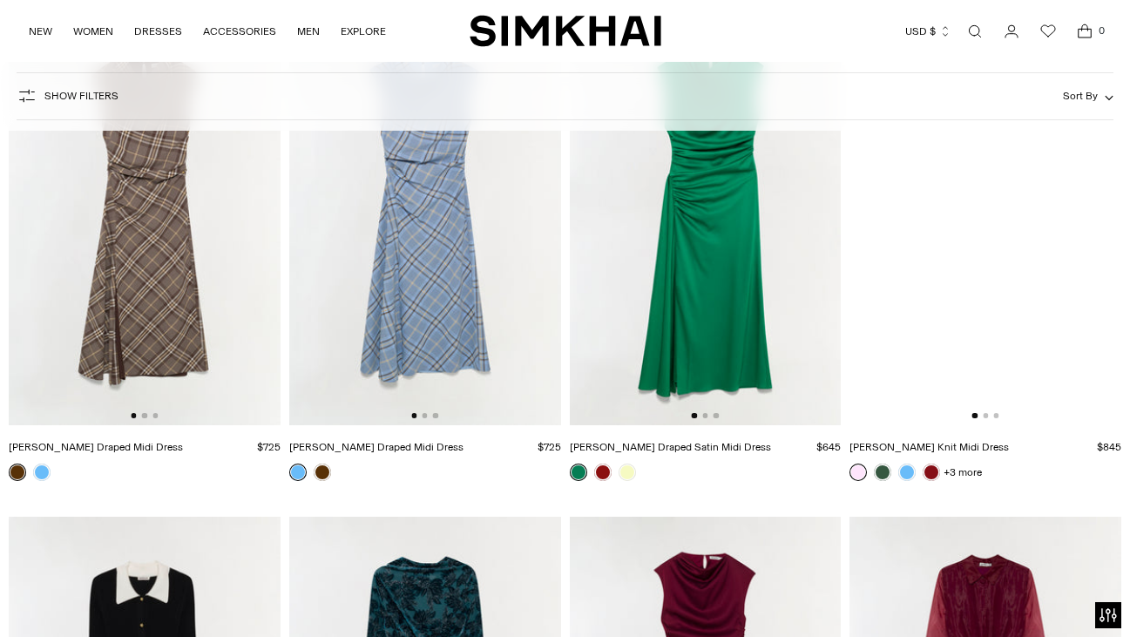
scroll to position [11426, 0]
